Goal: Task Accomplishment & Management: Manage account settings

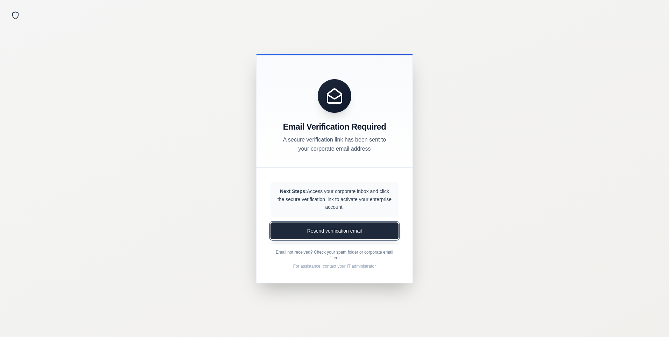
click at [327, 230] on button "Resend verification email" at bounding box center [335, 230] width 128 height 17
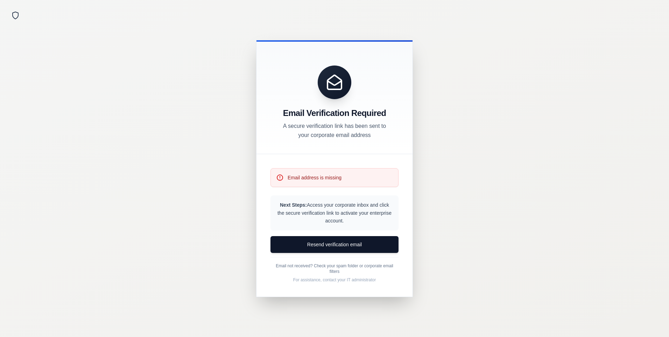
click at [311, 178] on p "Email address is missing" at bounding box center [315, 177] width 54 height 7
click at [310, 178] on p "Email address is missing" at bounding box center [315, 177] width 54 height 7
click at [325, 147] on div "Email Verification Required A secure verification link has been sent to your co…" at bounding box center [335, 97] width 156 height 114
click at [349, 177] on div "Email address is missing" at bounding box center [335, 177] width 128 height 19
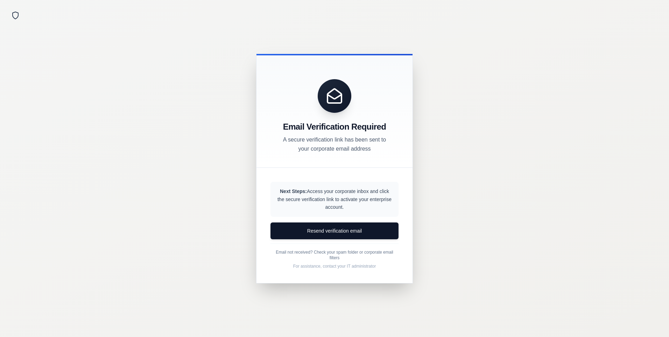
click at [327, 195] on p "Next Steps: Access your corporate inbox and click the secure verification link …" at bounding box center [334, 199] width 117 height 24
click at [281, 200] on p "Next Steps: Access your corporate inbox and click the secure verification link …" at bounding box center [334, 199] width 117 height 24
click at [282, 200] on p "Next Steps: Access your corporate inbox and click the secure verification link …" at bounding box center [334, 199] width 117 height 24
drag, startPoint x: 282, startPoint y: 200, endPoint x: 349, endPoint y: 205, distance: 66.7
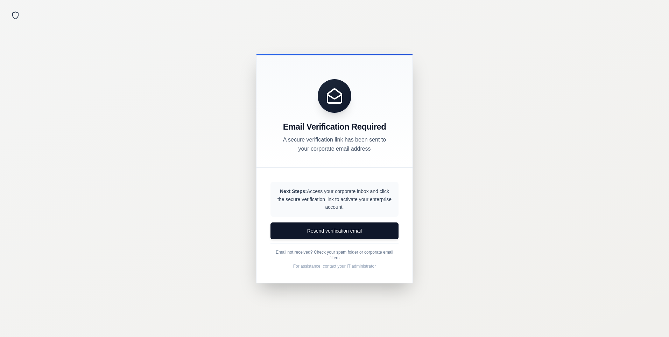
click at [349, 205] on p "Next Steps: Access your corporate inbox and click the secure verification link …" at bounding box center [334, 199] width 117 height 24
click at [320, 143] on p "A secure verification link has been sent to your corporate email address" at bounding box center [335, 144] width 112 height 18
click at [309, 162] on div "Email Verification Required A secure verification link has been sent to your co…" at bounding box center [335, 111] width 156 height 114
click at [304, 176] on div "Next Steps: Access your corporate inbox and click the secure verification link …" at bounding box center [335, 225] width 156 height 115
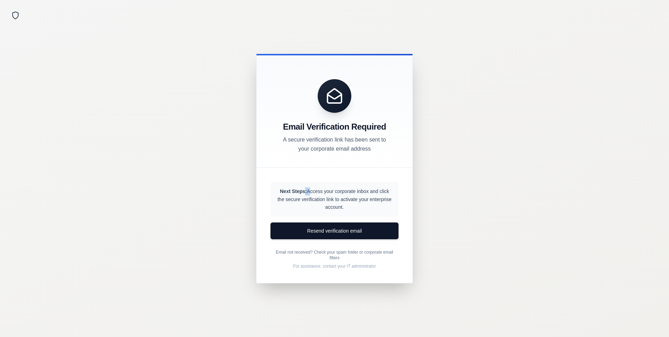
click at [304, 176] on div "Next Steps: Access your corporate inbox and click the secure verification link …" at bounding box center [335, 225] width 156 height 115
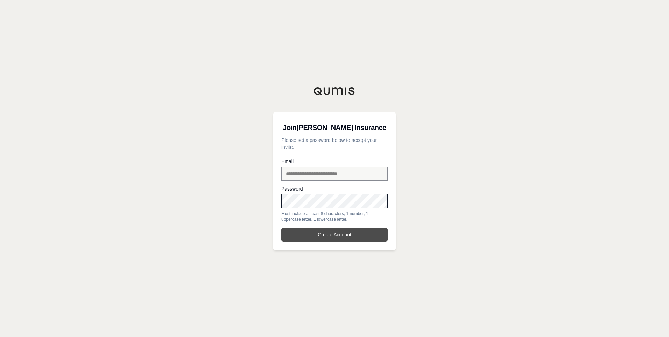
click at [323, 235] on button "Create Account" at bounding box center [334, 235] width 106 height 14
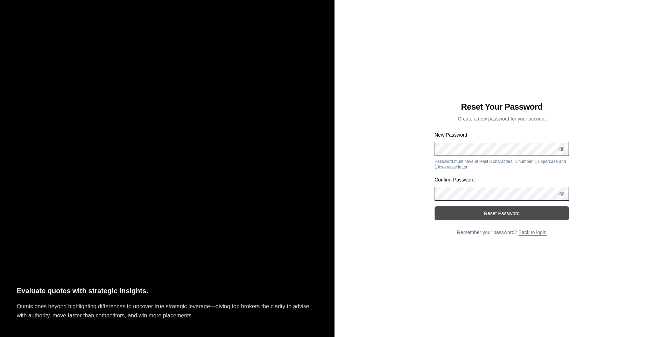
click at [490, 214] on button "Reset Password" at bounding box center [502, 213] width 134 height 14
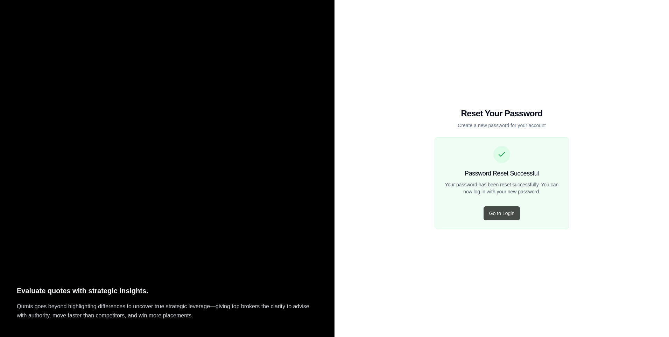
click at [490, 214] on button "Go to Login" at bounding box center [502, 213] width 36 height 14
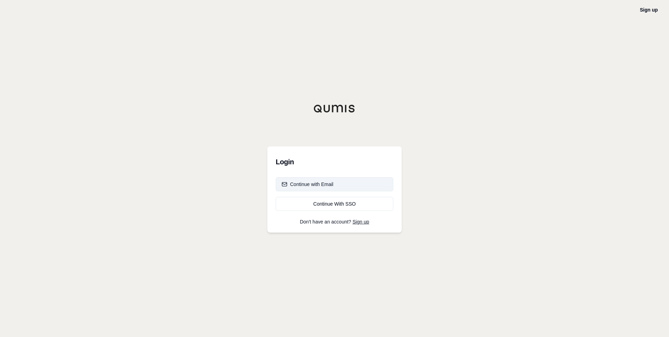
click at [309, 184] on div "Continue with Email" at bounding box center [308, 184] width 52 height 7
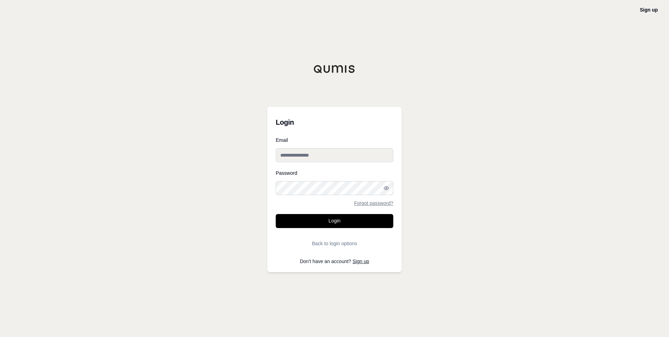
click at [320, 153] on input "Email" at bounding box center [335, 155] width 118 height 14
type input "**********"
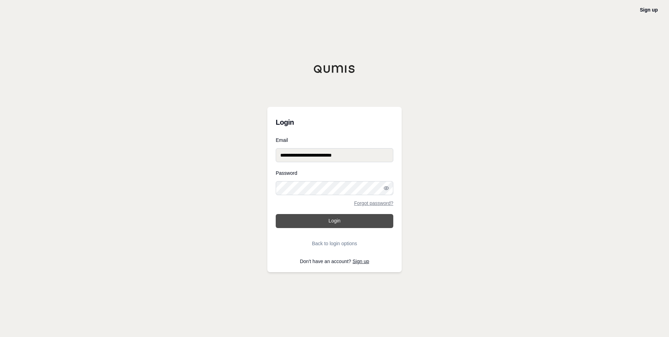
click at [319, 220] on button "Login" at bounding box center [335, 221] width 118 height 14
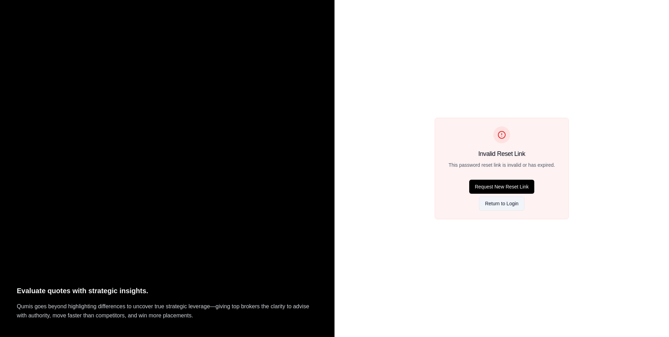
click at [495, 203] on button "Return to Login" at bounding box center [502, 203] width 46 height 14
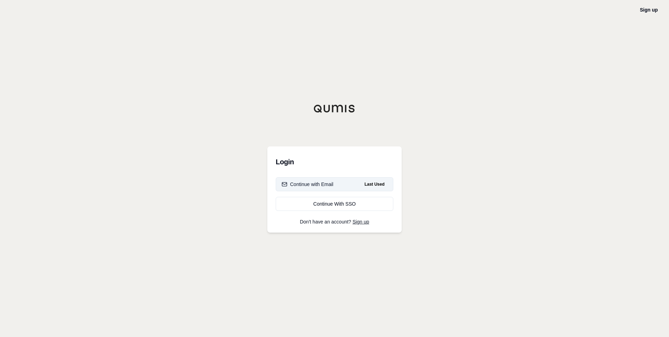
click at [307, 186] on div "Continue with Email" at bounding box center [308, 184] width 52 height 7
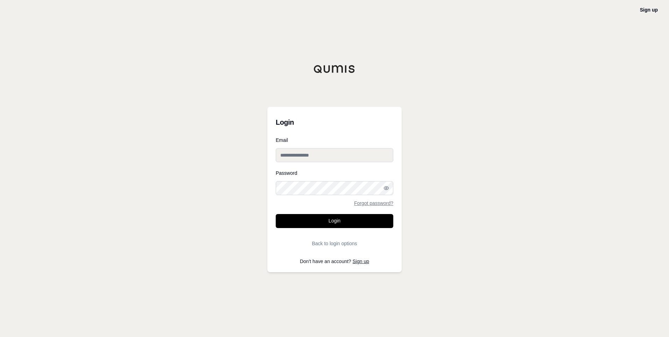
drag, startPoint x: 334, startPoint y: 154, endPoint x: 263, endPoint y: 149, distance: 70.9
click at [263, 149] on div "Sign up Login Email Password Forgot password? Login Back to login options Don't…" at bounding box center [334, 168] width 669 height 337
type input "**********"
click at [276, 214] on button "Login" at bounding box center [335, 221] width 118 height 14
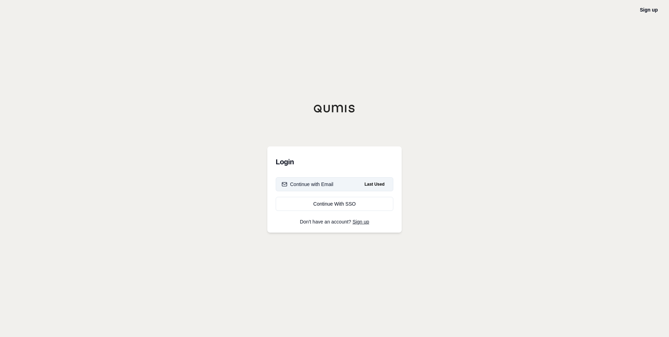
click at [296, 184] on div "Continue with Email" at bounding box center [308, 184] width 52 height 7
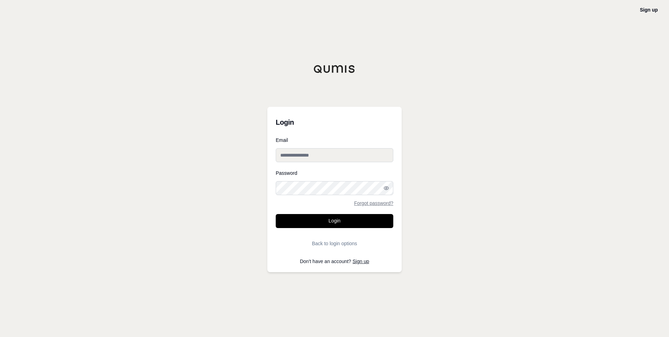
click at [298, 156] on input "Email" at bounding box center [335, 155] width 118 height 14
type input "**********"
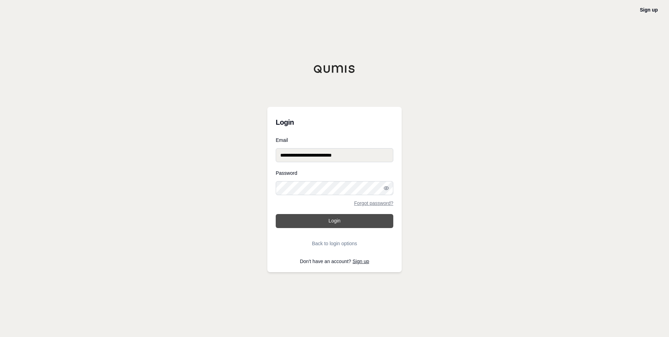
click at [332, 219] on button "Login" at bounding box center [335, 221] width 118 height 14
